Goal: Transaction & Acquisition: Purchase product/service

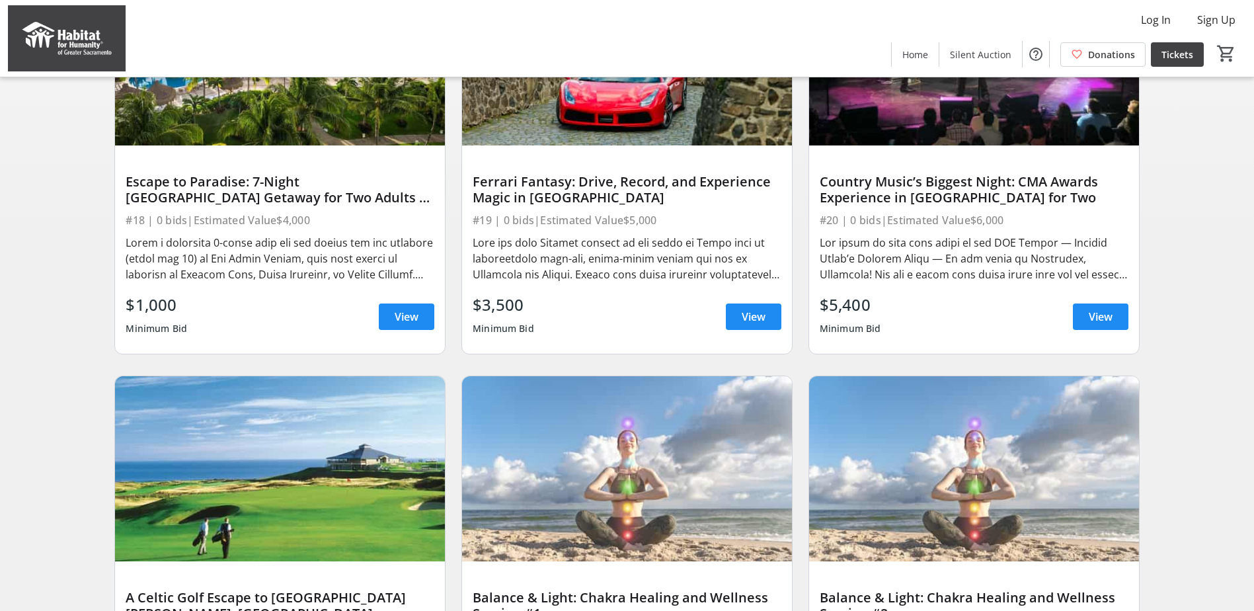
scroll to position [623, 0]
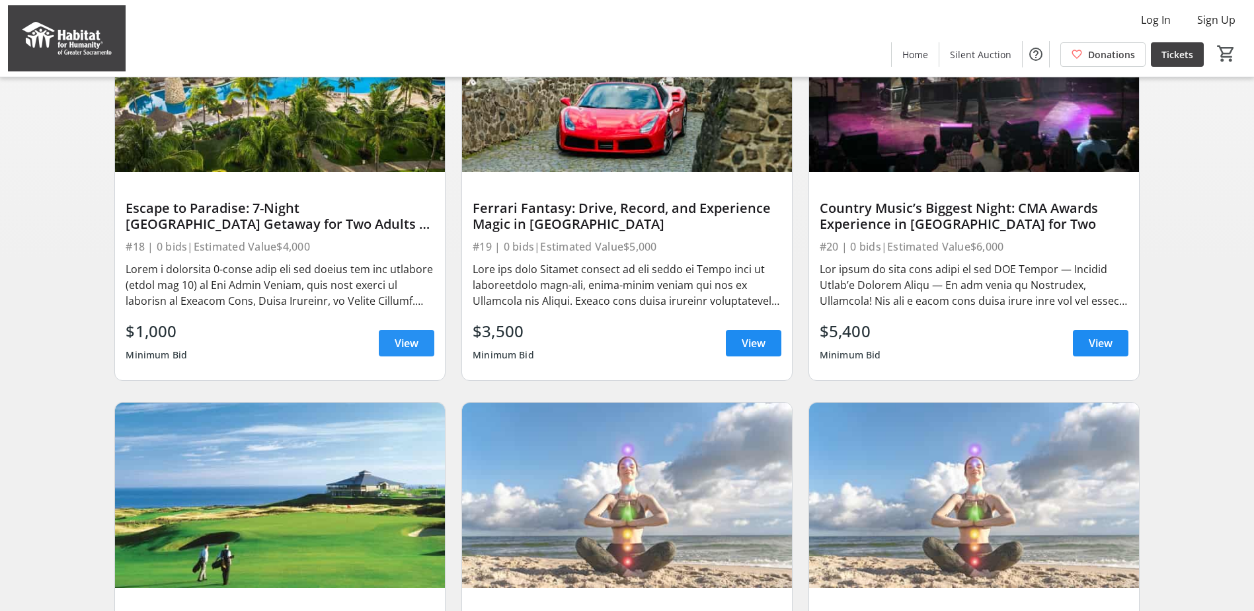
click at [411, 351] on span "View" at bounding box center [407, 343] width 24 height 16
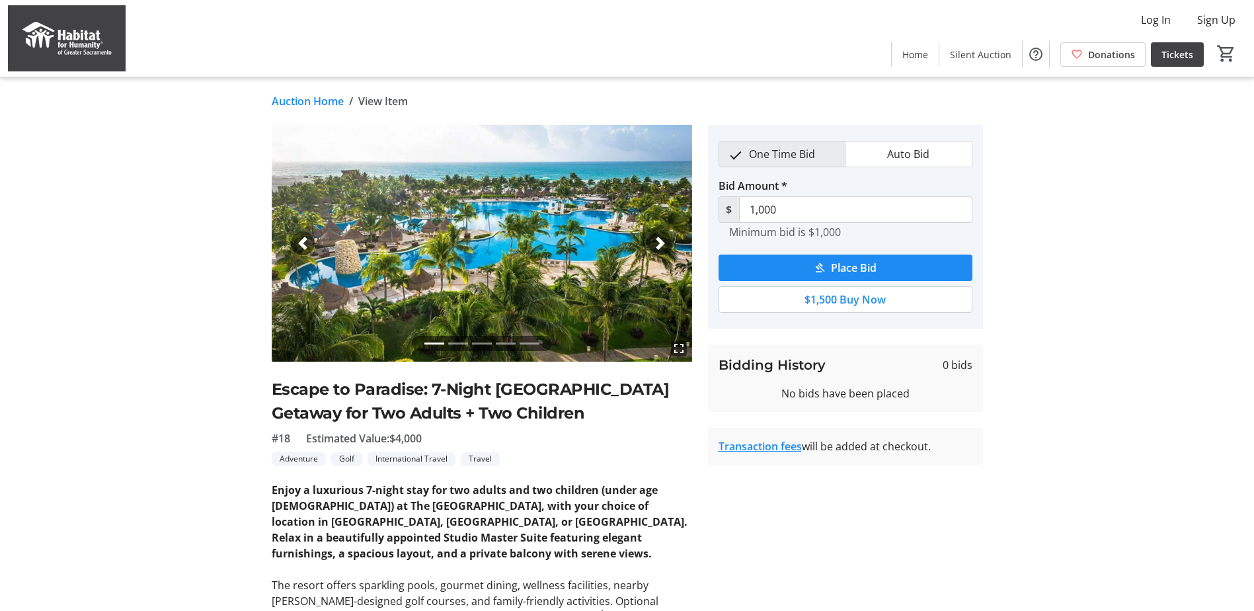
click at [662, 239] on span "button" at bounding box center [660, 243] width 13 height 13
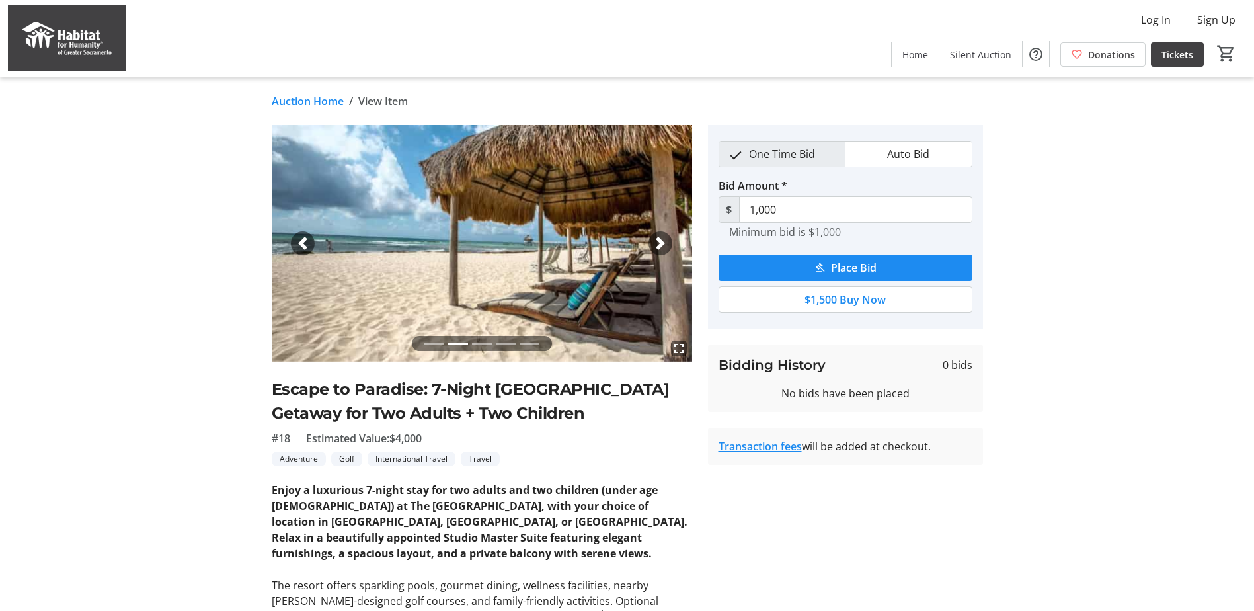
click at [662, 239] on span "button" at bounding box center [660, 243] width 13 height 13
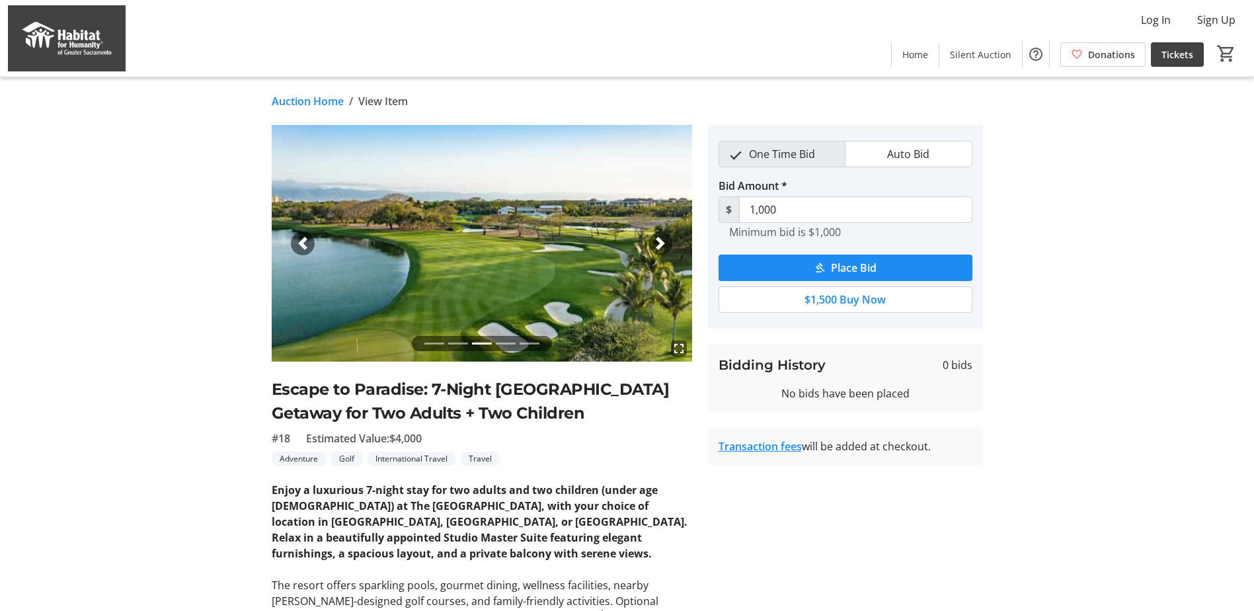
click at [662, 239] on span "button" at bounding box center [660, 243] width 13 height 13
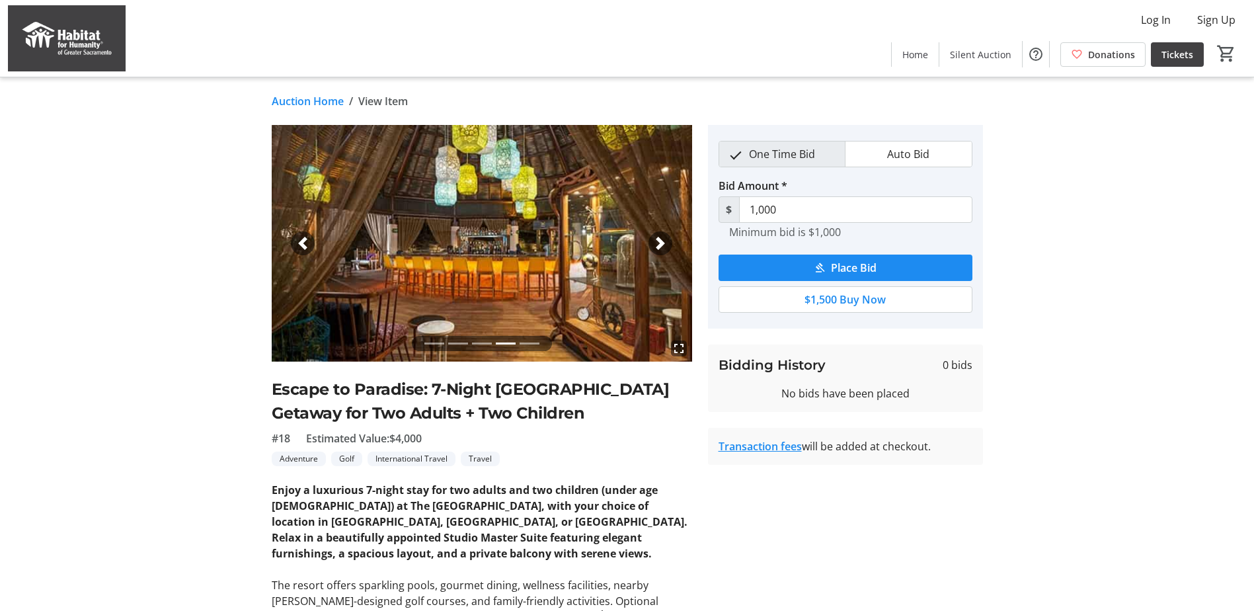
click at [662, 239] on span "button" at bounding box center [660, 243] width 13 height 13
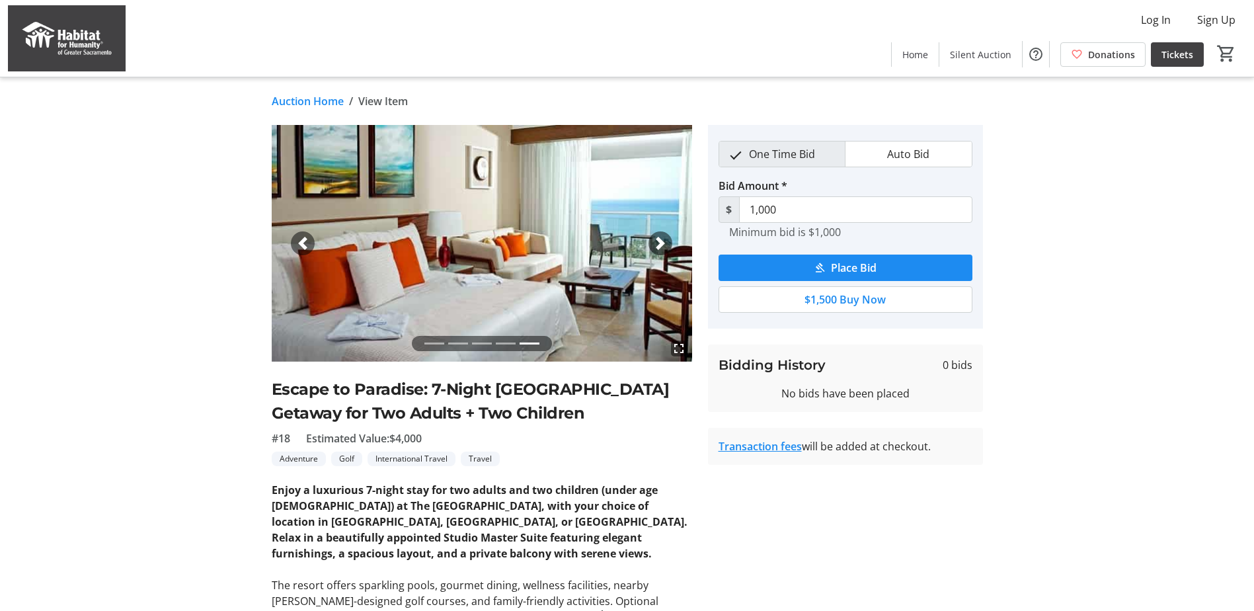
click at [662, 239] on span "button" at bounding box center [660, 243] width 13 height 13
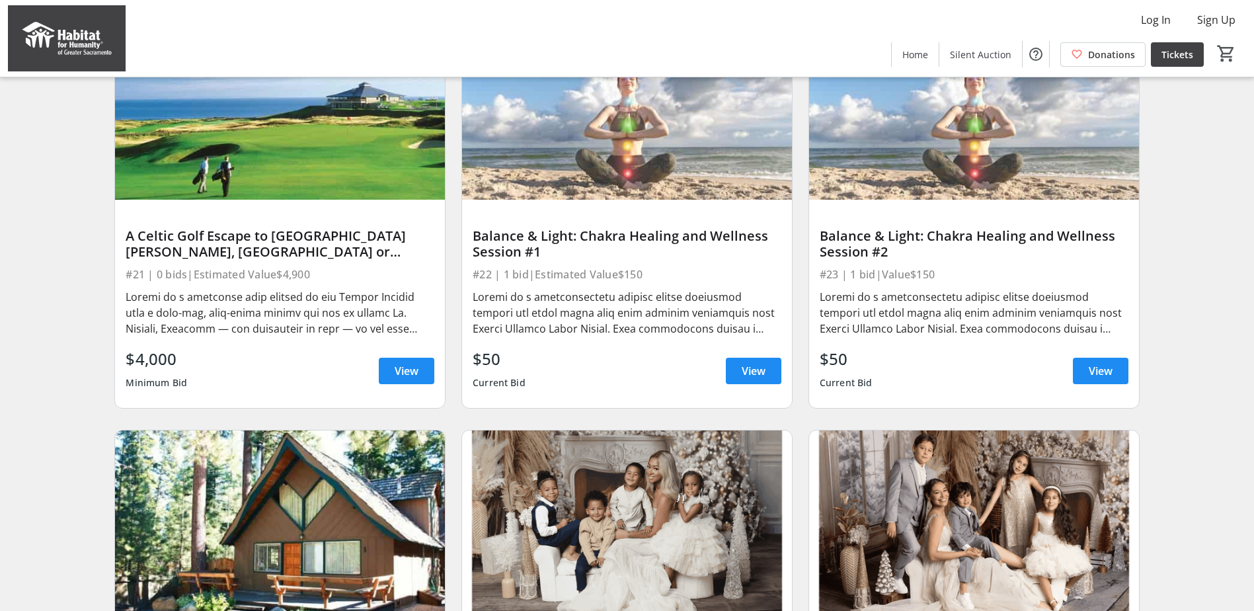
scroll to position [1020, 0]
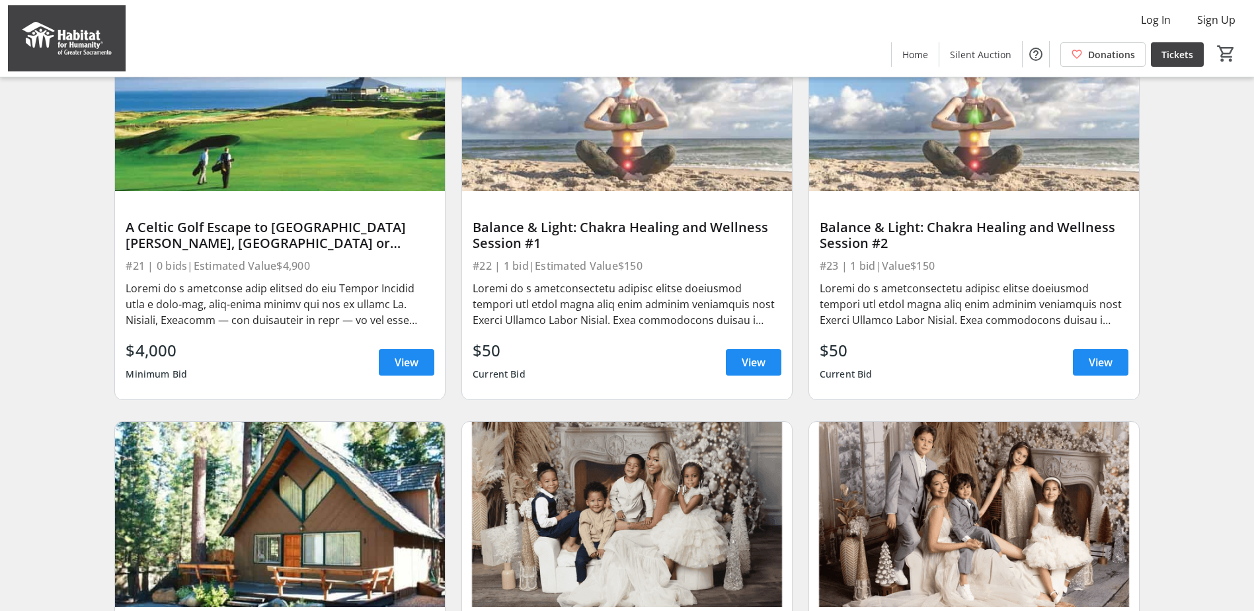
click at [320, 526] on img at bounding box center [280, 515] width 330 height 186
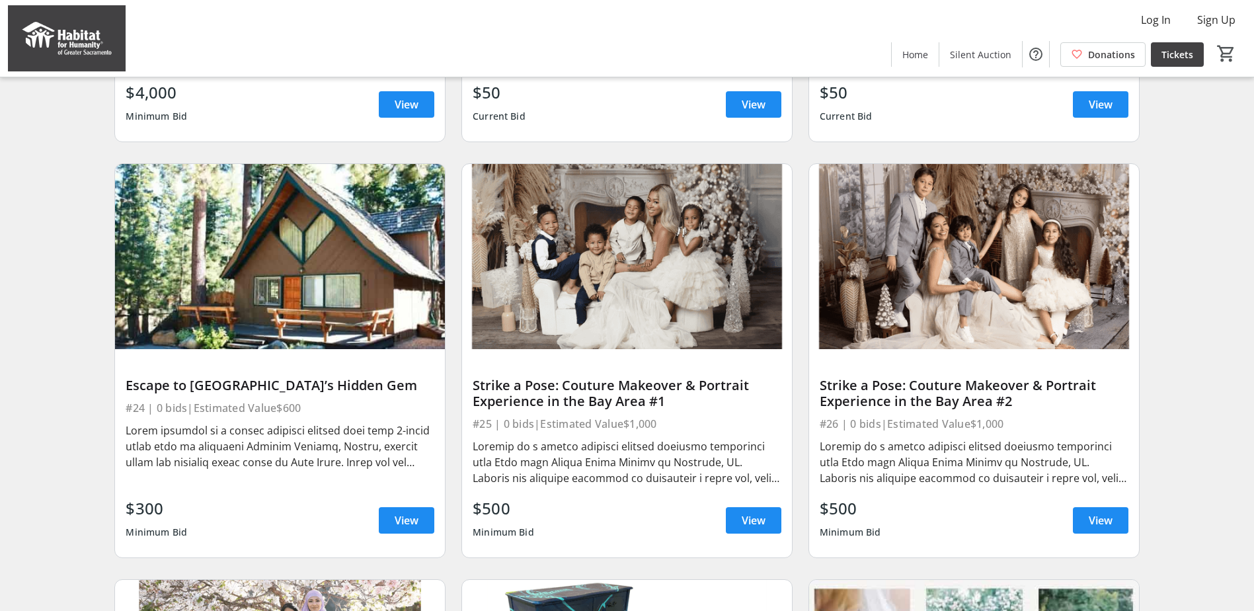
scroll to position [1284, 0]
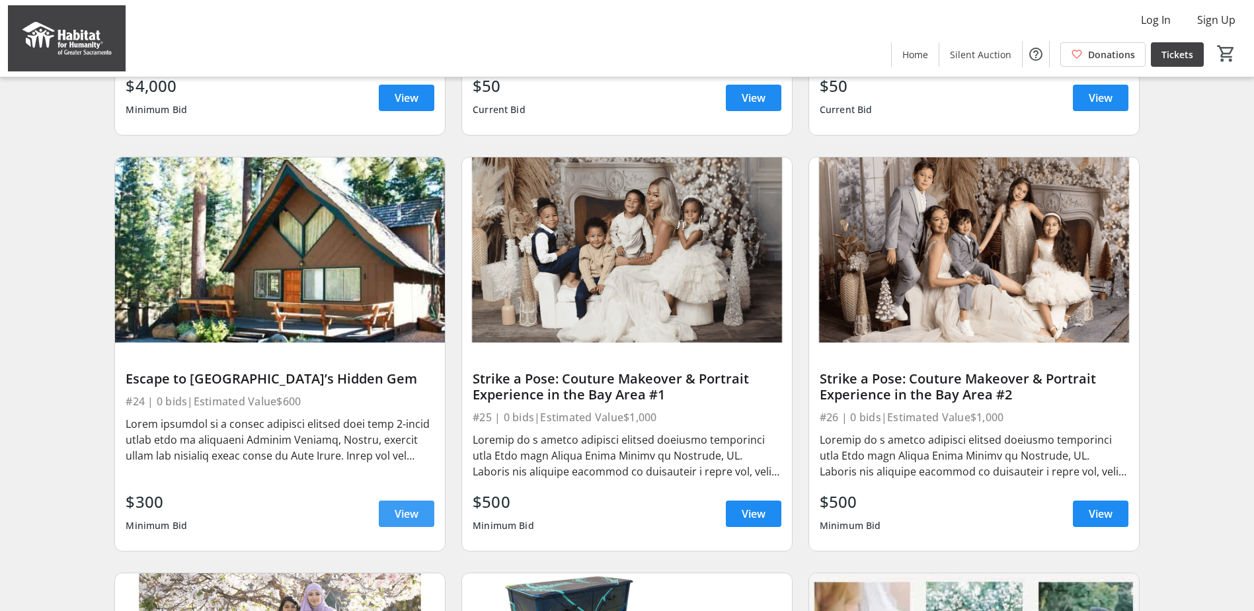
click at [413, 518] on span "View" at bounding box center [407, 514] width 24 height 16
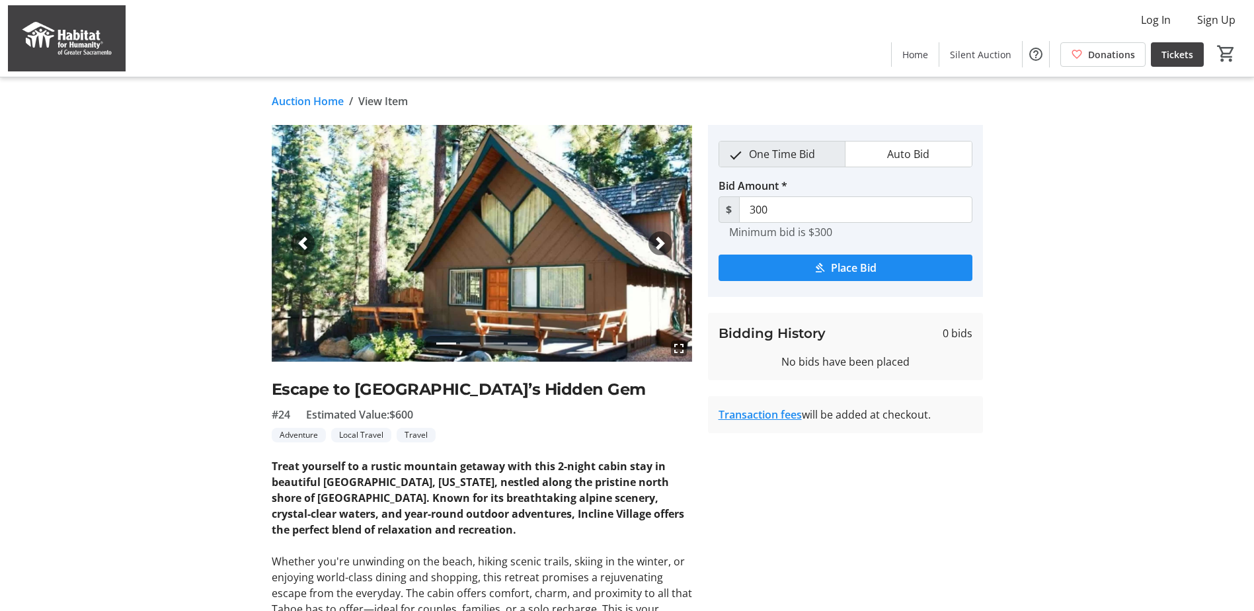
click at [657, 242] on span "button" at bounding box center [660, 243] width 13 height 13
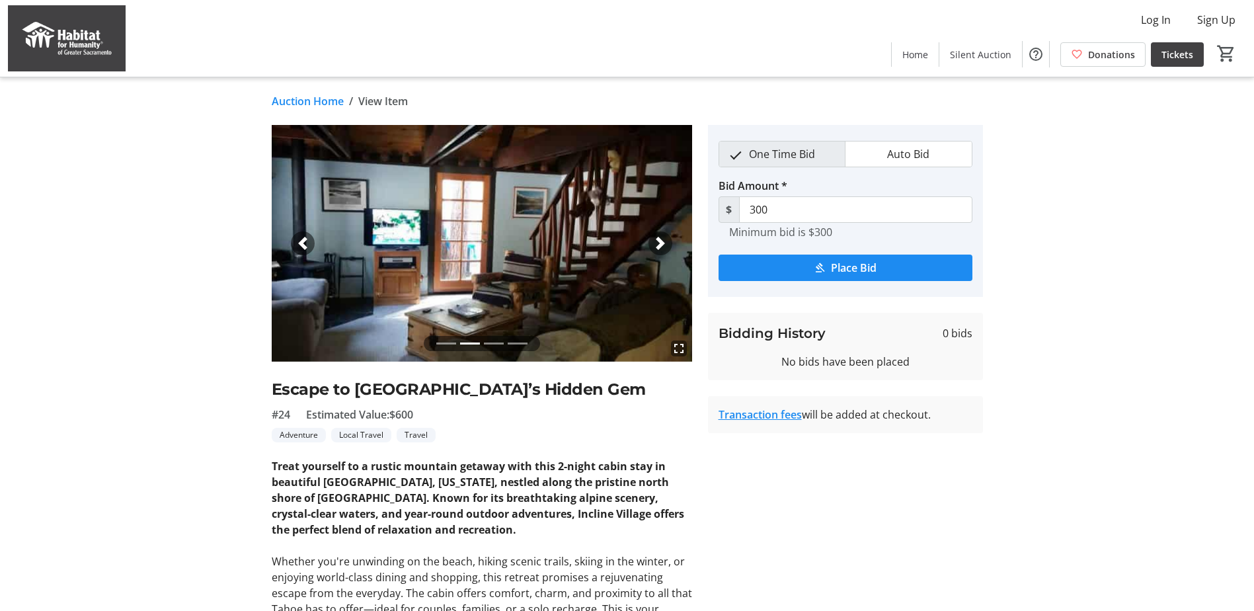
click at [657, 242] on span "button" at bounding box center [660, 243] width 13 height 13
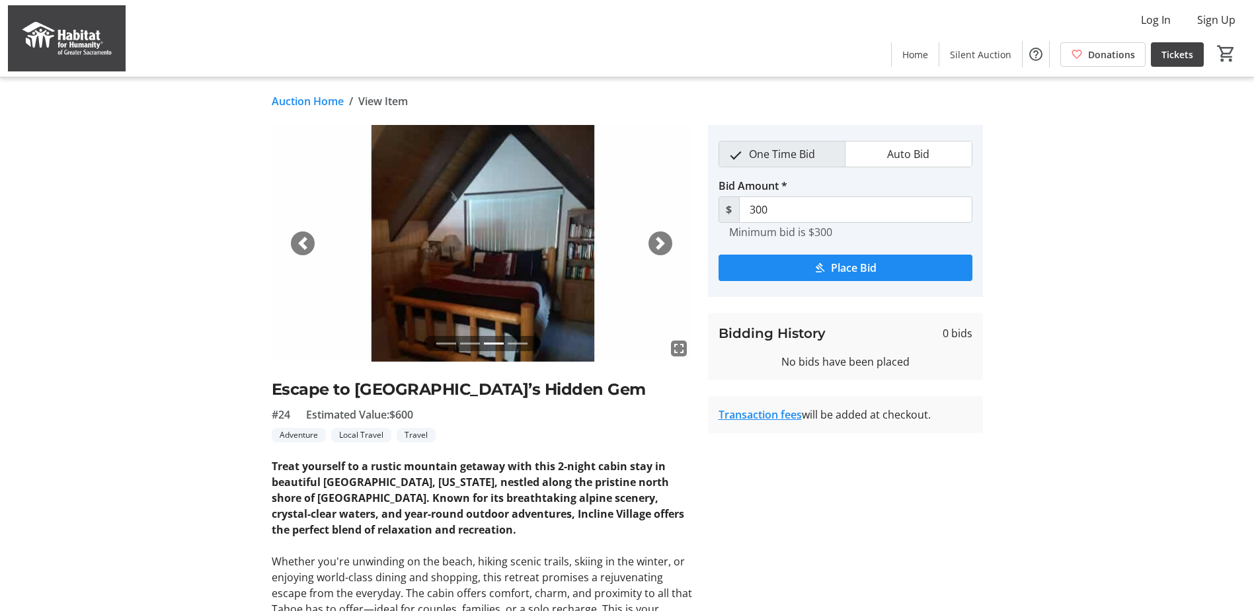
click at [657, 242] on span "button" at bounding box center [660, 243] width 13 height 13
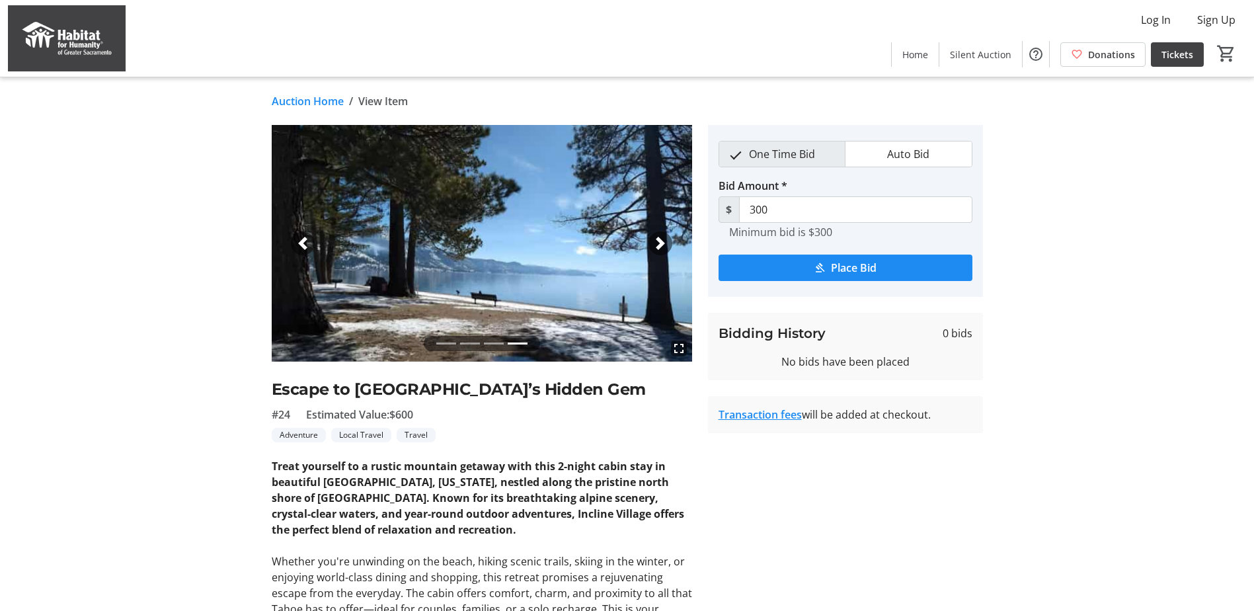
click at [657, 242] on span "button" at bounding box center [660, 243] width 13 height 13
